Goal: Transaction & Acquisition: Purchase product/service

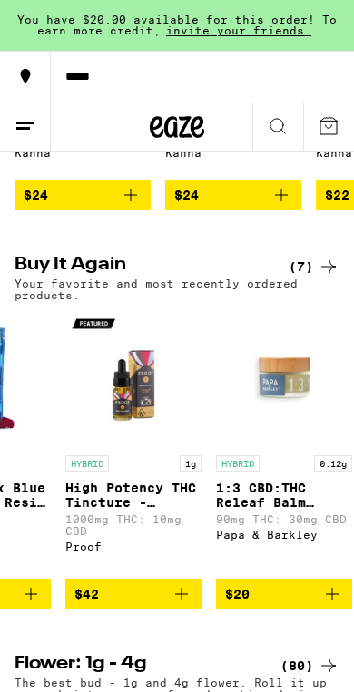
scroll to position [0, 246]
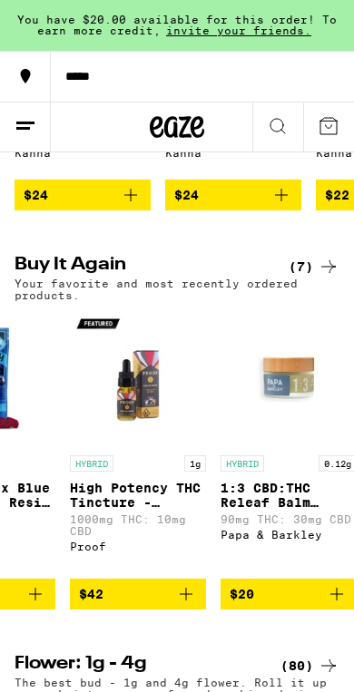
click at [151, 605] on span "$42" at bounding box center [138, 594] width 118 height 22
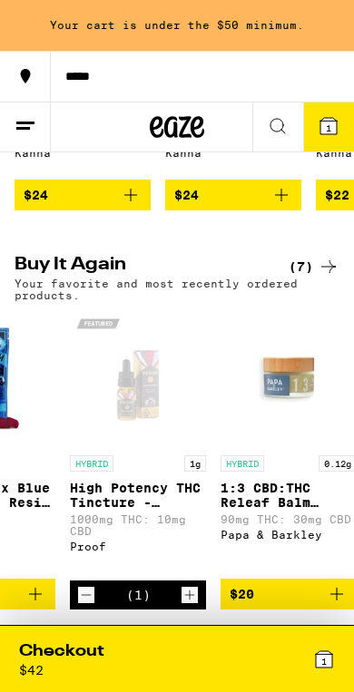
click at [107, 510] on p "High Potency THC Tincture - 1000mg" at bounding box center [138, 495] width 136 height 29
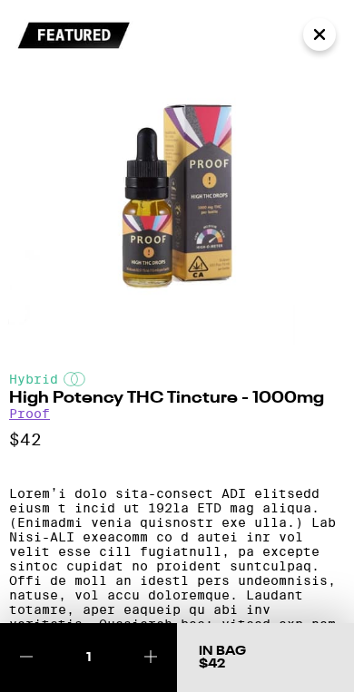
click at [332, 9] on img at bounding box center [177, 177] width 354 height 354
click at [318, 28] on icon "Close" at bounding box center [319, 34] width 22 height 27
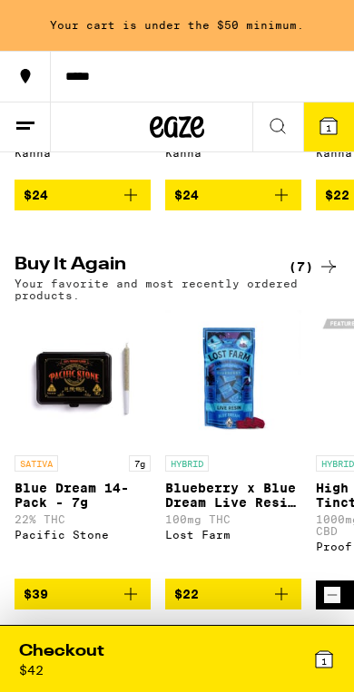
click at [44, 510] on p "Blue Dream 14-Pack - 7g" at bounding box center [83, 495] width 136 height 29
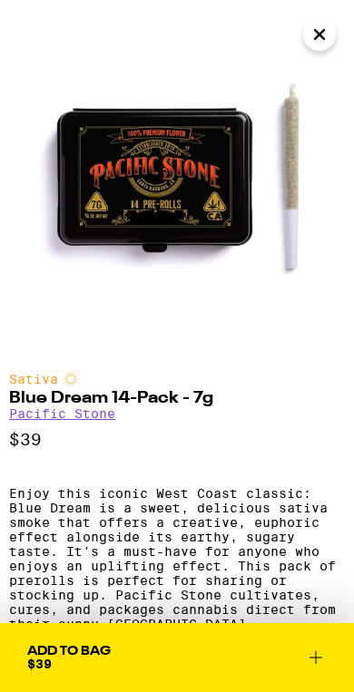
click at [218, 667] on span "Add To Bag $39" at bounding box center [176, 657] width 299 height 25
